Goal: Task Accomplishment & Management: Use online tool/utility

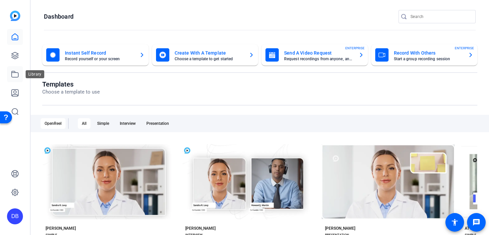
click at [17, 74] on icon at bounding box center [15, 74] width 8 height 8
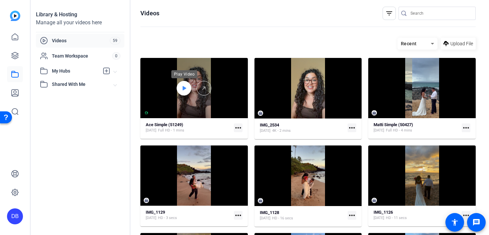
click at [180, 89] on div at bounding box center [184, 88] width 15 height 15
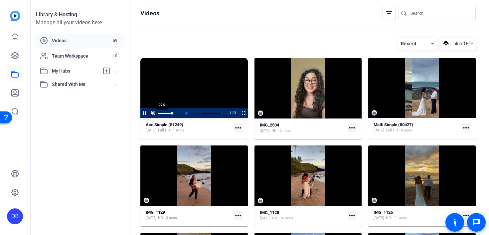
click at [162, 113] on div "27%" at bounding box center [165, 113] width 14 height 1
click at [239, 114] on span "Video Player" at bounding box center [239, 113] width 0 height 10
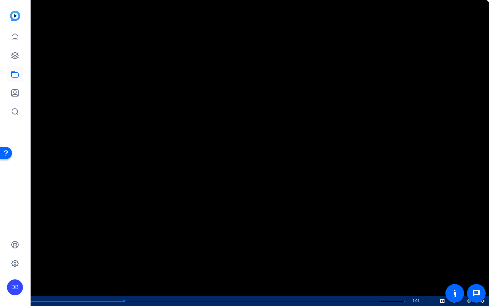
click at [481, 235] on icon "Video Player" at bounding box center [482, 301] width 4 height 4
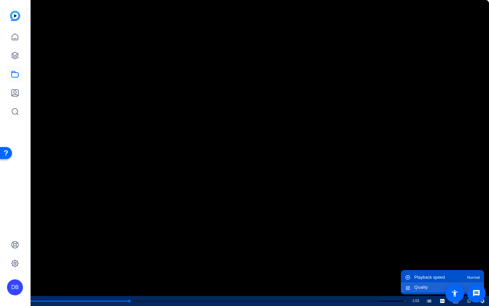
click at [459, 235] on div "Quality Auto" at bounding box center [446, 287] width 65 height 4
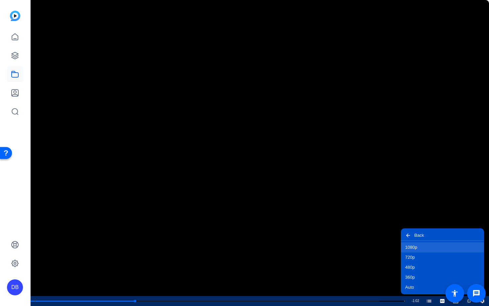
click at [439, 235] on button "1080p" at bounding box center [442, 247] width 83 height 10
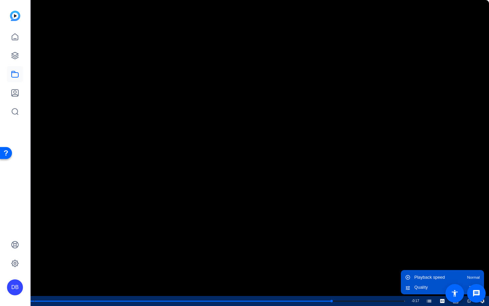
click at [483, 235] on icon "Video Player" at bounding box center [482, 301] width 4 height 4
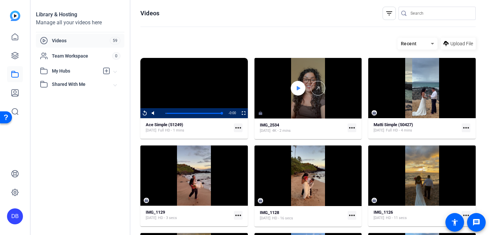
click at [299, 87] on icon at bounding box center [299, 88] width 4 height 4
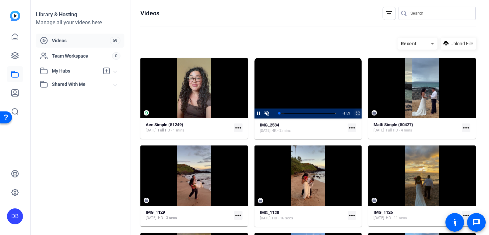
click at [353, 112] on span "Video Player" at bounding box center [353, 113] width 0 height 10
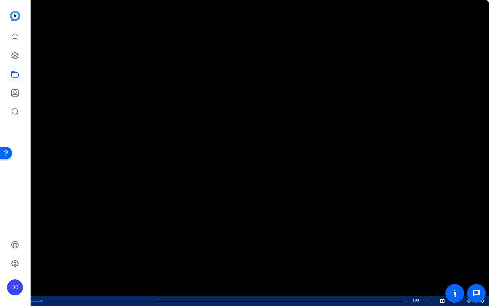
click at [482, 235] on icon "Video Player" at bounding box center [482, 301] width 5 height 8
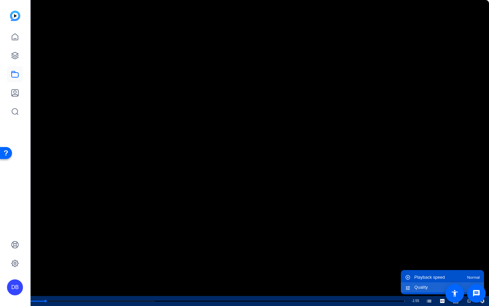
click at [468, 235] on div "Quality Auto" at bounding box center [446, 287] width 65 height 4
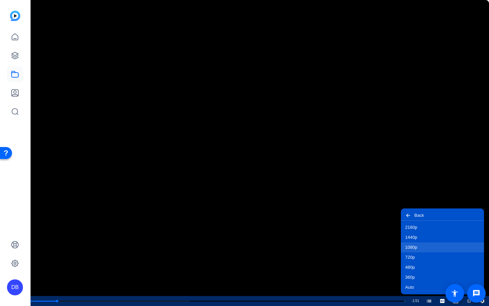
click at [436, 235] on button "1080p" at bounding box center [442, 247] width 83 height 10
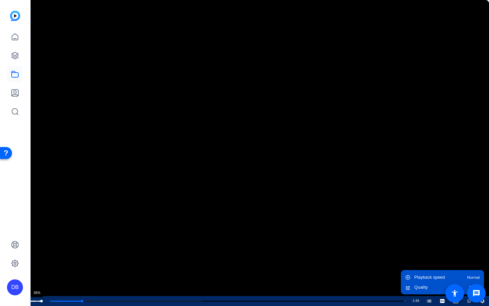
click at [37, 235] on div "66%" at bounding box center [35, 300] width 14 height 1
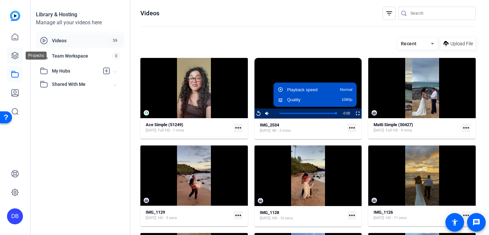
click at [12, 58] on icon at bounding box center [15, 56] width 8 height 8
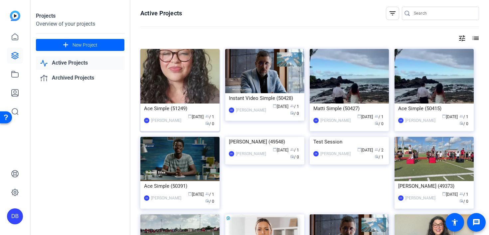
click at [177, 88] on img at bounding box center [179, 76] width 79 height 55
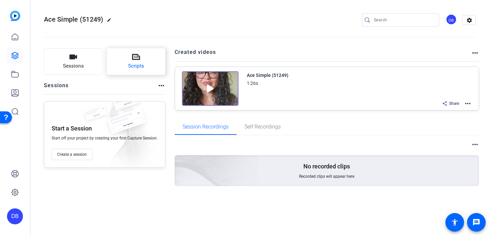
click at [131, 67] on span "Scripts" at bounding box center [136, 66] width 16 height 8
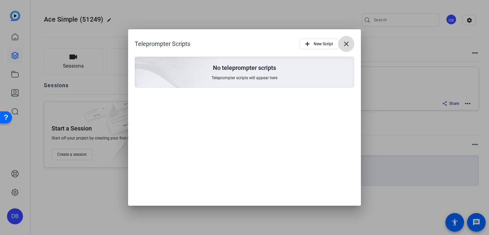
click at [349, 42] on mat-icon "close" at bounding box center [346, 44] width 8 height 8
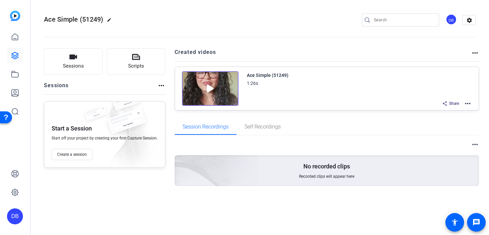
click at [218, 83] on img at bounding box center [210, 88] width 57 height 35
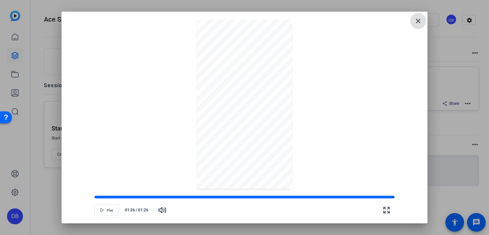
click at [418, 17] on mat-icon "close" at bounding box center [418, 21] width 8 height 8
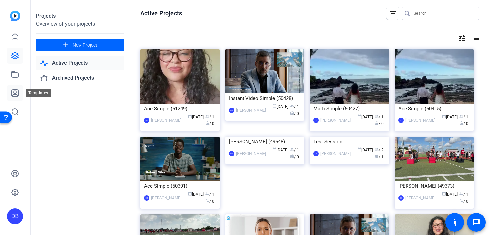
click at [16, 92] on icon at bounding box center [15, 92] width 7 height 7
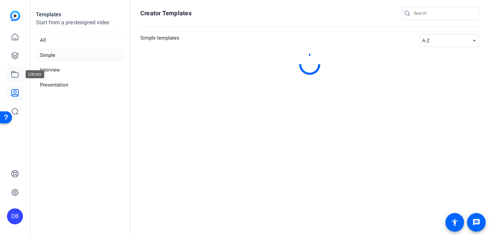
click at [13, 74] on icon at bounding box center [15, 74] width 8 height 8
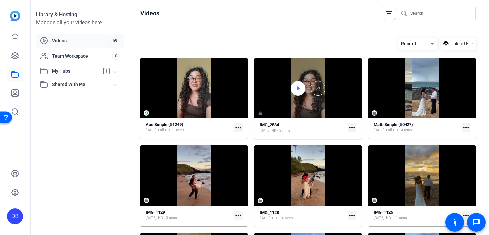
click at [300, 88] on icon at bounding box center [297, 88] width 5 height 8
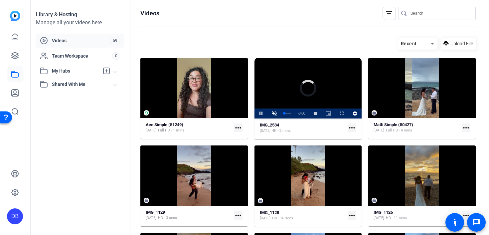
click at [355, 128] on mat-icon "more_horiz" at bounding box center [352, 127] width 9 height 9
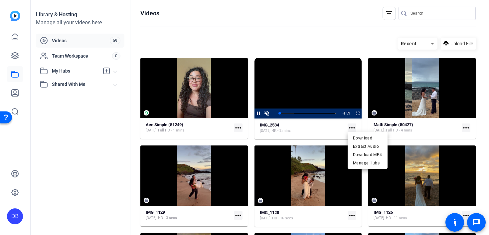
click at [356, 114] on div at bounding box center [244, 117] width 489 height 235
click at [353, 114] on span "Video Player" at bounding box center [353, 113] width 0 height 10
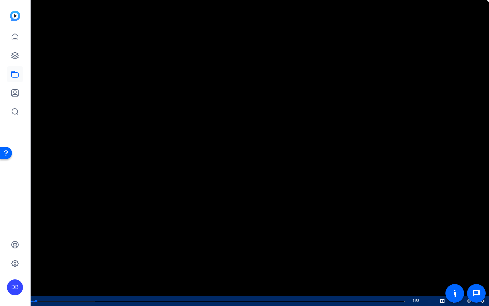
click at [0, 235] on span "Video Player" at bounding box center [0, 301] width 0 height 10
click at [18, 235] on span "Video Player" at bounding box center [19, 301] width 13 height 0
drag, startPoint x: 48, startPoint y: 301, endPoint x: 12, endPoint y: 301, distance: 36.3
click at [12, 235] on div "Play Mute Current Time 0:00 / Duration 1:59 Loaded : 42.66% 0:00 0:00 Applying …" at bounding box center [244, 301] width 489 height 10
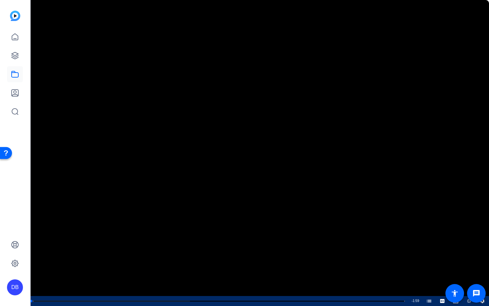
click at [0, 235] on span "Video Player" at bounding box center [0, 301] width 0 height 10
click at [485, 235] on icon "Video Player" at bounding box center [482, 301] width 5 height 8
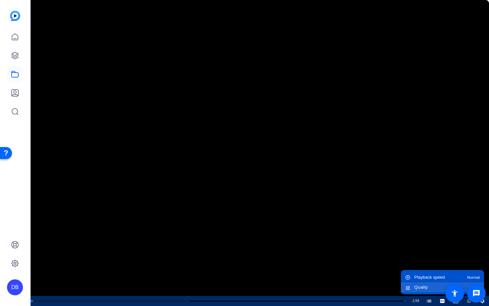
click at [472, 235] on span "Auto" at bounding box center [476, 287] width 8 height 4
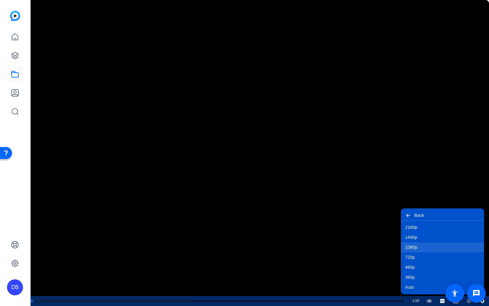
click at [445, 235] on button "1080p" at bounding box center [442, 247] width 83 height 10
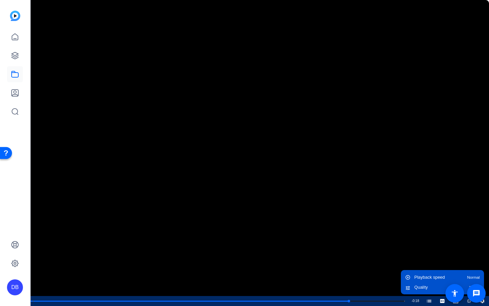
click at [270, 208] on video "Video Player" at bounding box center [244, 153] width 489 height 306
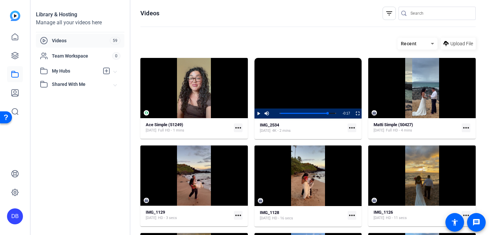
click at [238, 126] on mat-icon "more_horiz" at bounding box center [238, 127] width 9 height 9
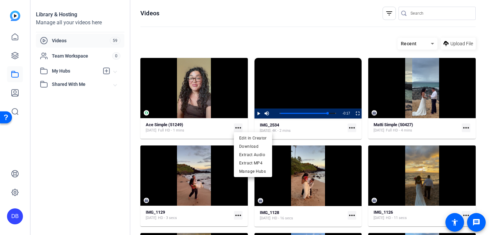
click at [214, 129] on div at bounding box center [244, 117] width 489 height 235
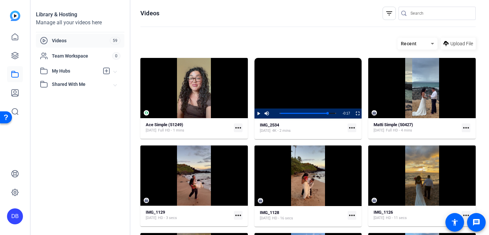
click at [235, 126] on mat-icon "more_horiz" at bounding box center [238, 127] width 9 height 9
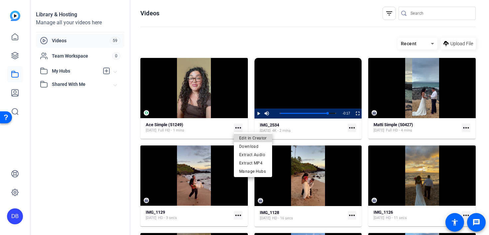
click at [261, 137] on span "Edit in Creator" at bounding box center [253, 138] width 28 height 8
